Goal: Information Seeking & Learning: Learn about a topic

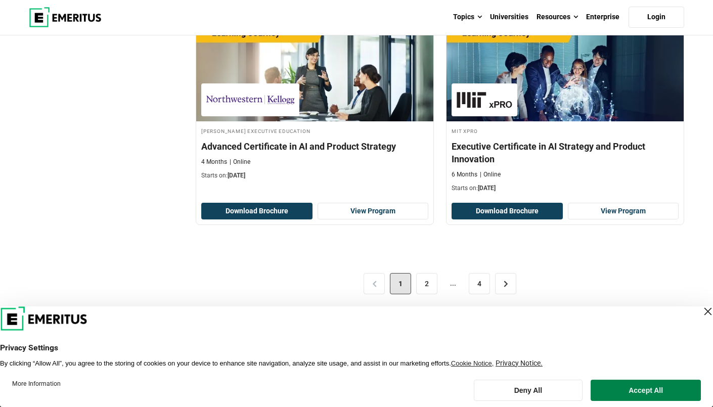
scroll to position [2137, 0]
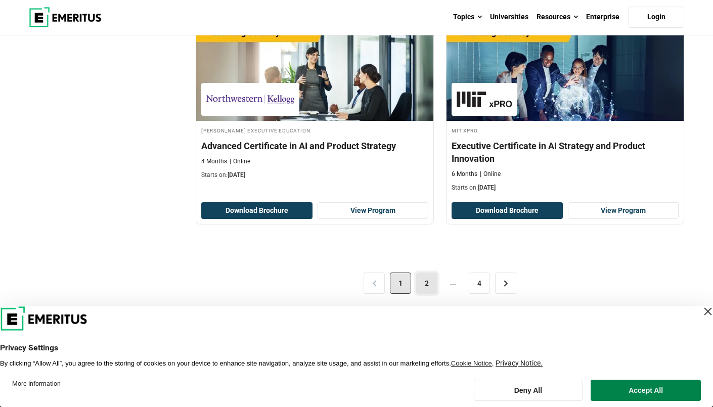
click at [426, 272] on link "2" at bounding box center [426, 282] width 21 height 21
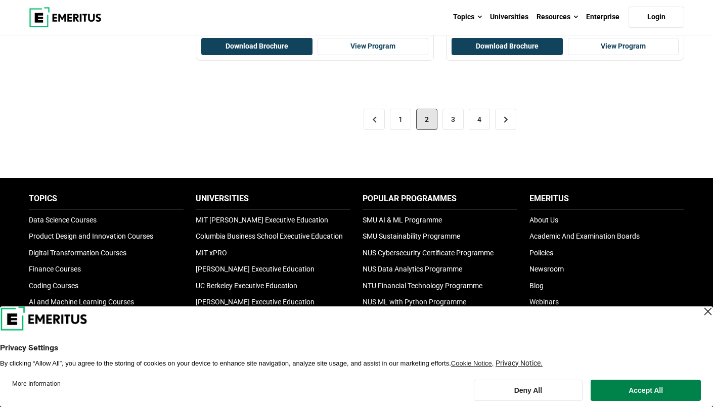
scroll to position [2255, 0]
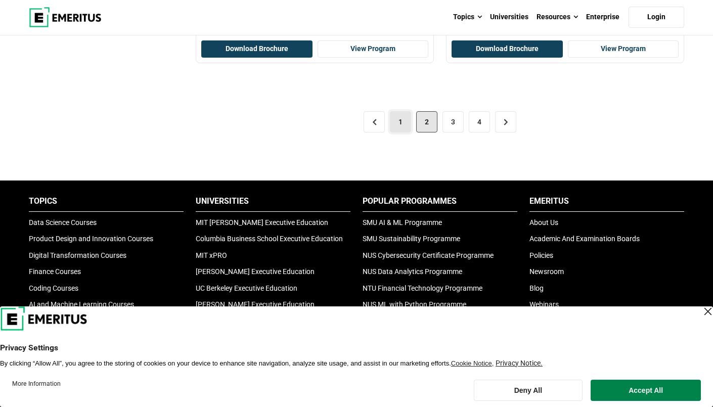
click at [400, 111] on link "1" at bounding box center [400, 121] width 21 height 21
